Goal: Information Seeking & Learning: Learn about a topic

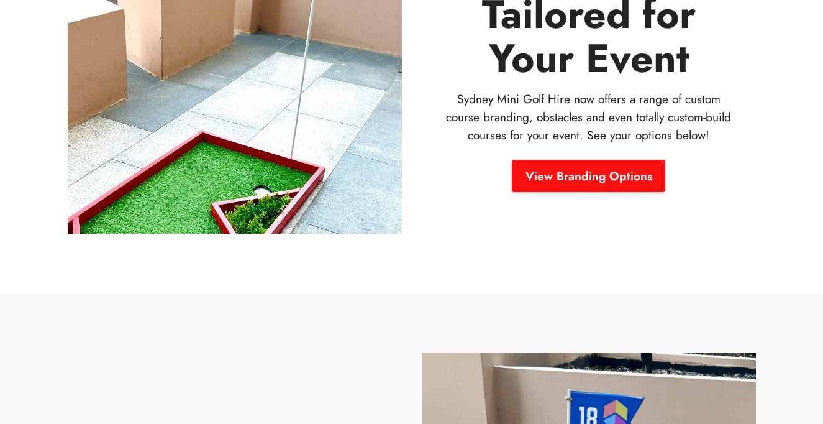
click at [555, 166] on link "View Branding Options" at bounding box center [588, 176] width 153 height 32
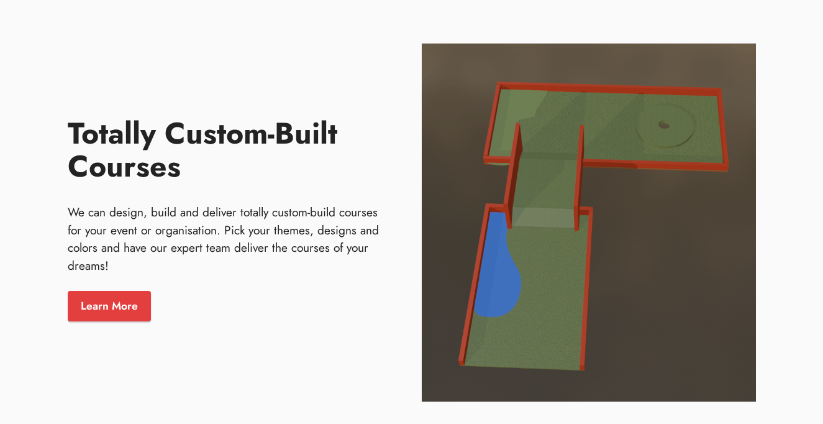
scroll to position [1536, 0]
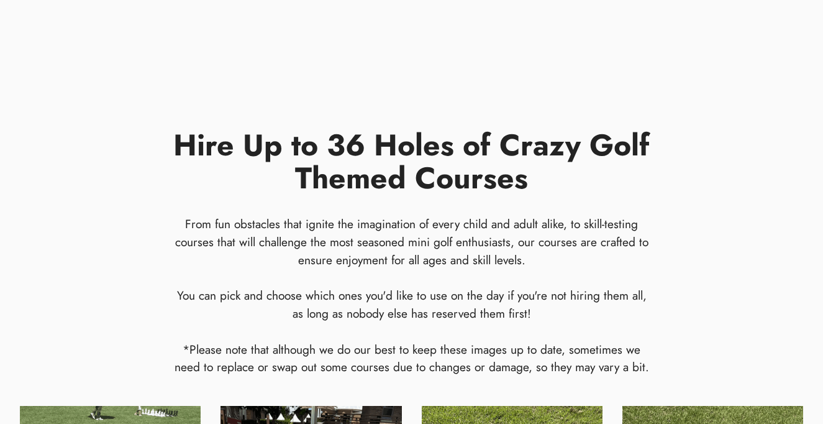
scroll to position [392, 0]
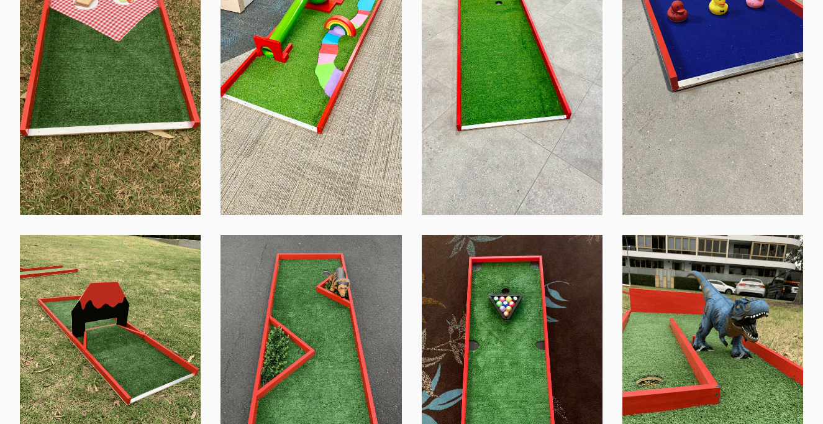
scroll to position [3031, 0]
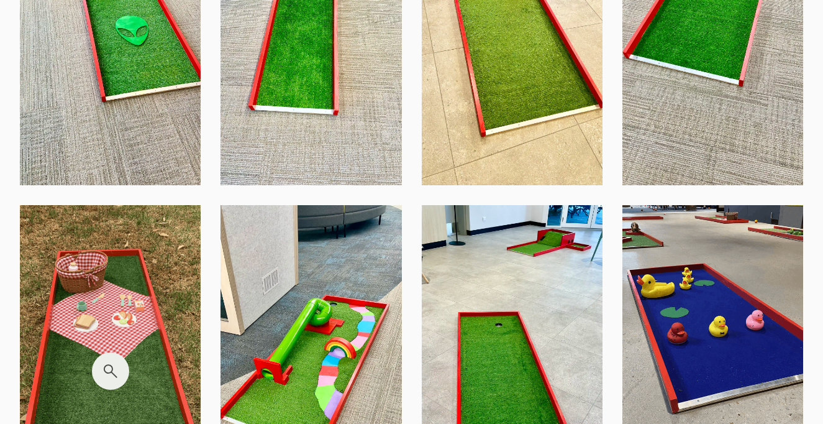
click at [178, 295] on img at bounding box center [110, 371] width 181 height 332
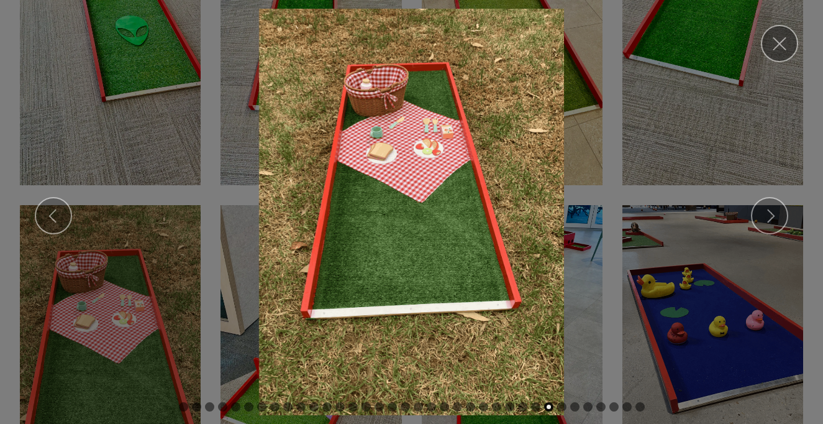
click at [632, 159] on img at bounding box center [411, 212] width 803 height 406
click at [589, 148] on img at bounding box center [411, 212] width 803 height 406
click at [775, 212] on span at bounding box center [771, 216] width 14 height 14
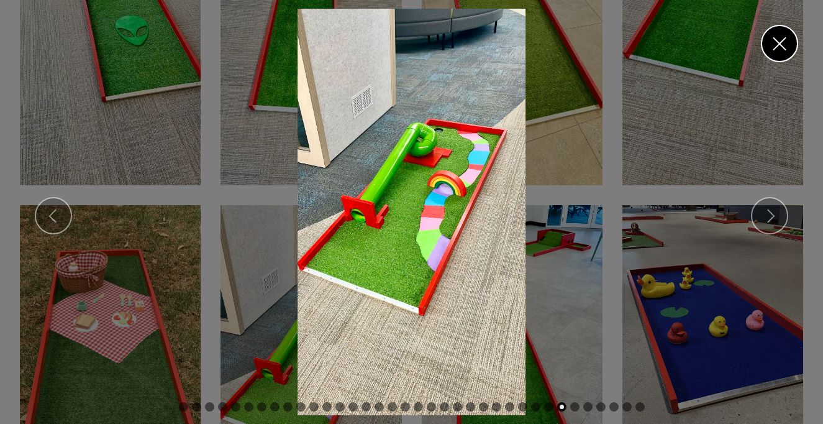
click at [776, 36] on link "Close" at bounding box center [779, 43] width 37 height 37
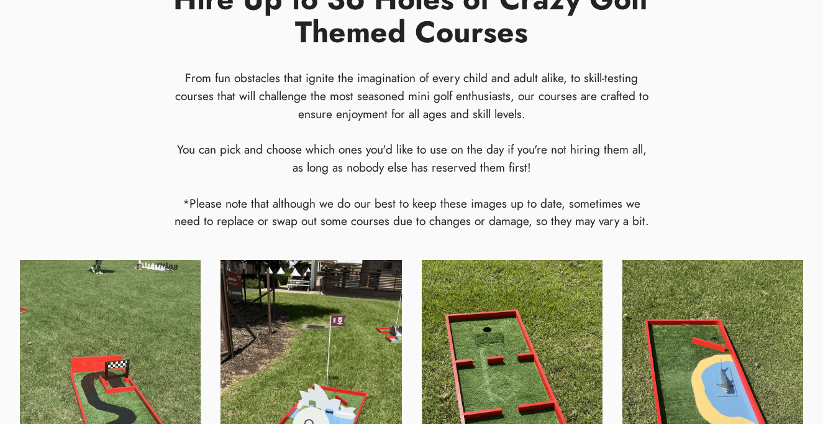
scroll to position [484, 0]
